Goal: Navigation & Orientation: Find specific page/section

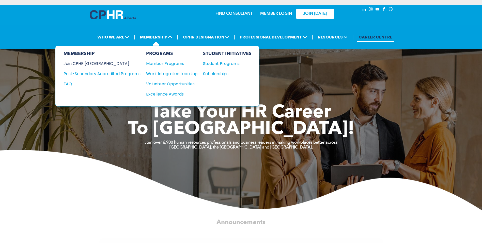
click at [100, 64] on div "Join CPHR [GEOGRAPHIC_DATA]" at bounding box center [98, 63] width 69 height 6
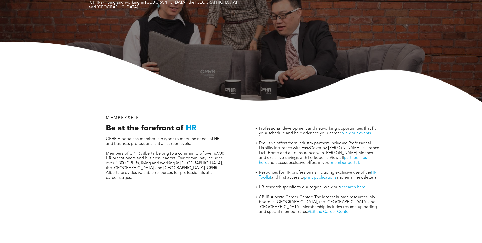
scroll to position [102, 0]
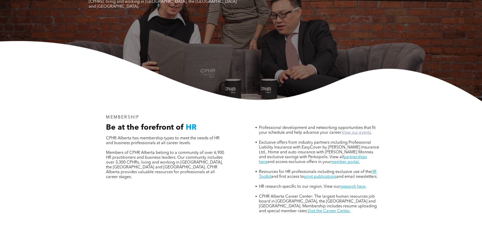
click at [357, 130] on link "View our events." at bounding box center [357, 132] width 30 height 4
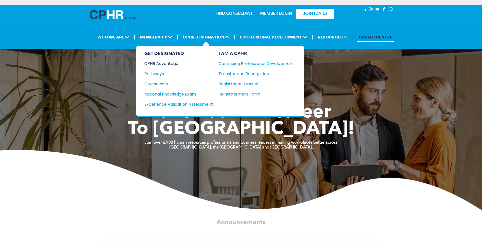
click at [164, 62] on div "CPHR Advantage" at bounding box center [175, 63] width 62 height 6
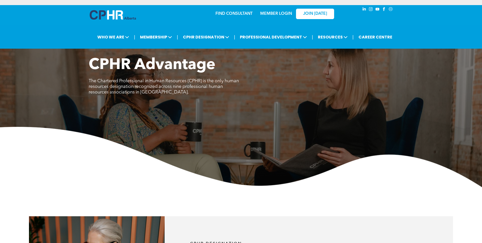
click at [281, 13] on link "MEMBER LOGIN" at bounding box center [276, 14] width 32 height 4
click at [276, 14] on link "MEMBER LOGIN" at bounding box center [276, 14] width 32 height 4
click at [275, 12] on link "MEMBER LOGIN" at bounding box center [276, 14] width 32 height 4
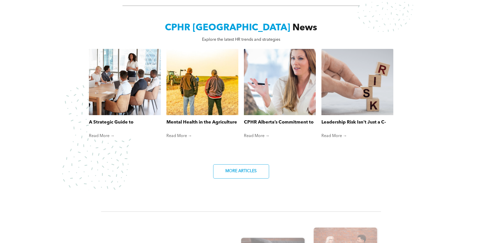
scroll to position [8, 0]
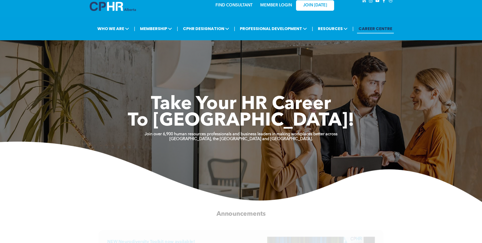
click at [279, 5] on link "MEMBER LOGIN" at bounding box center [276, 5] width 32 height 4
